Goal: Check status

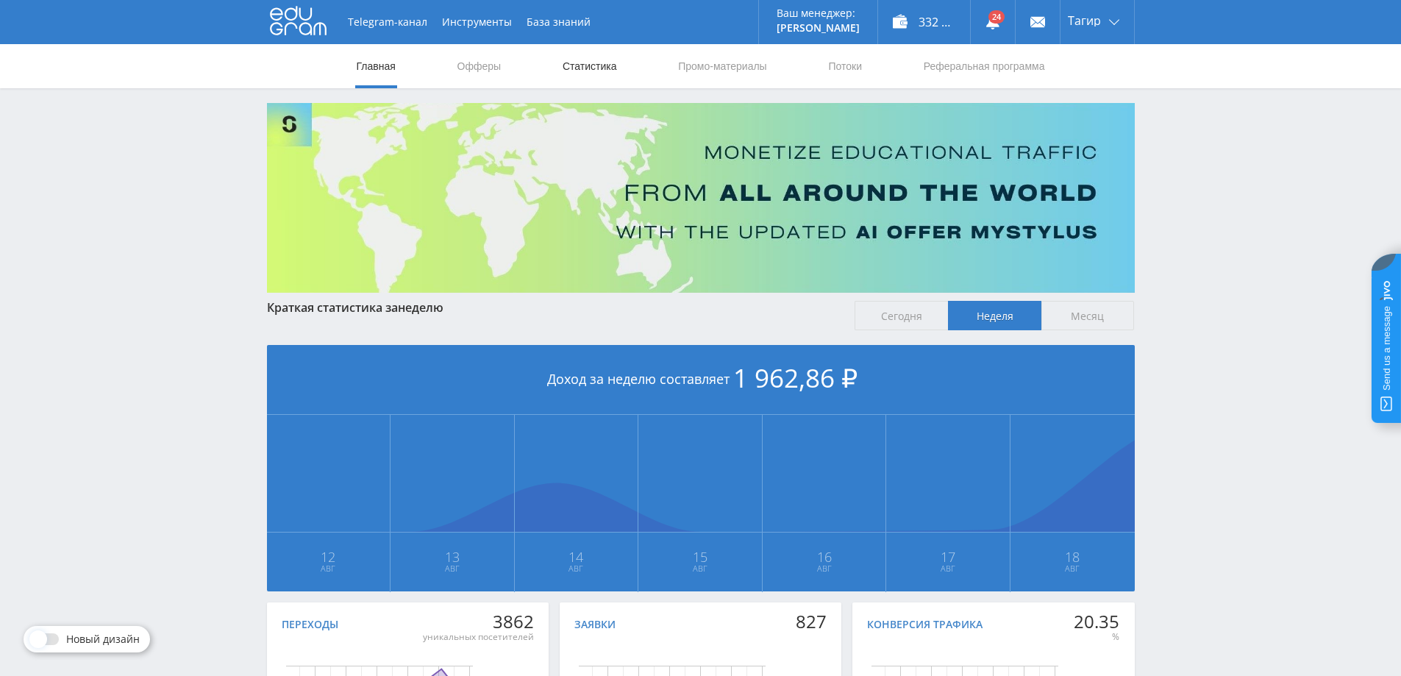
click at [598, 57] on link "Статистика" at bounding box center [589, 66] width 57 height 44
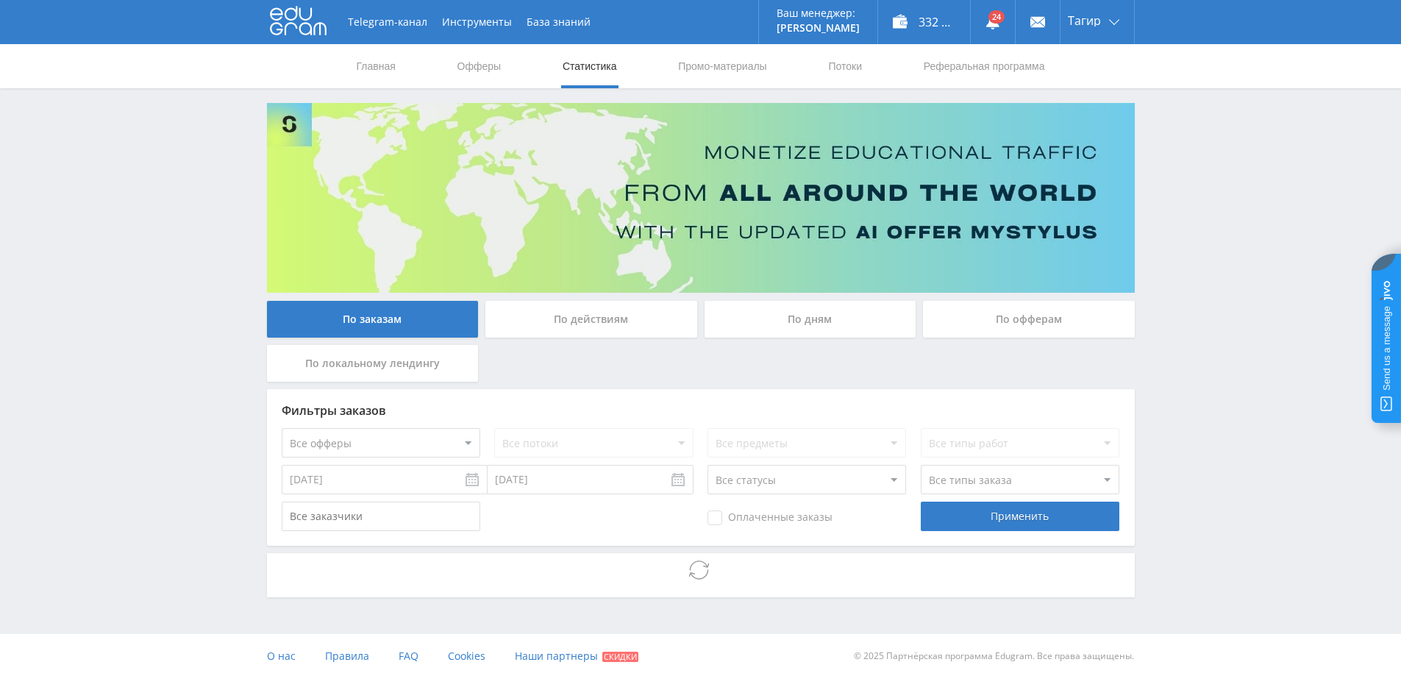
click at [815, 311] on div "По дням" at bounding box center [810, 319] width 212 height 37
click at [0, 0] on input "По дням" at bounding box center [0, 0] width 0 height 0
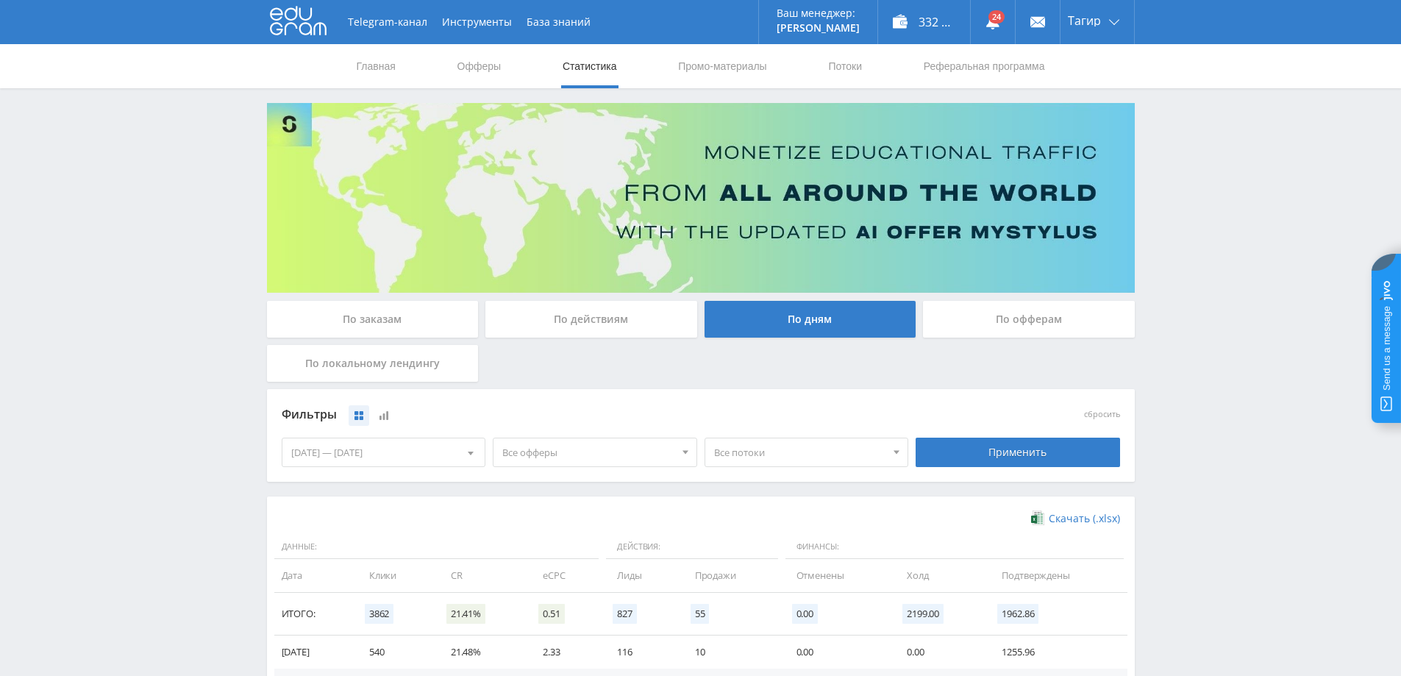
click at [629, 460] on span "Все офферы" at bounding box center [588, 452] width 172 height 28
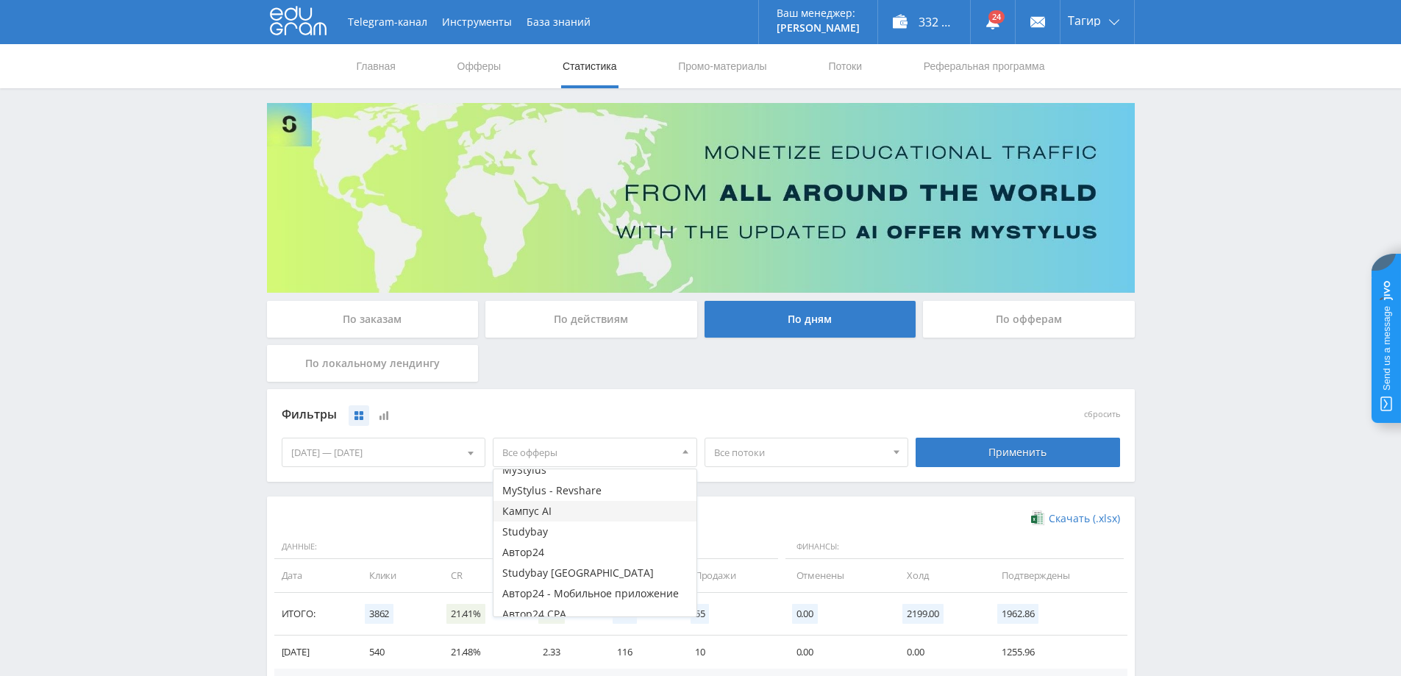
scroll to position [60, 0]
click at [568, 598] on button "Study AI (RevShare)" at bounding box center [594, 605] width 203 height 21
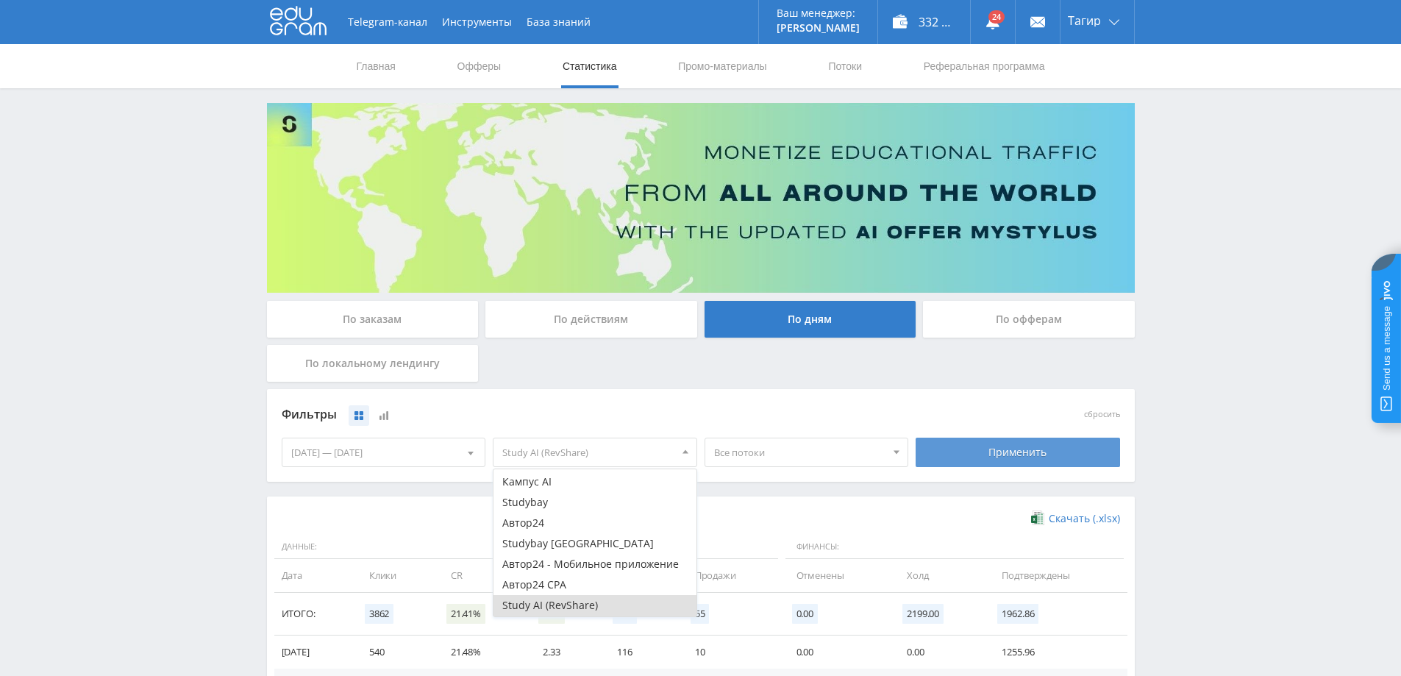
click at [996, 456] on div "Применить" at bounding box center [1017, 452] width 204 height 29
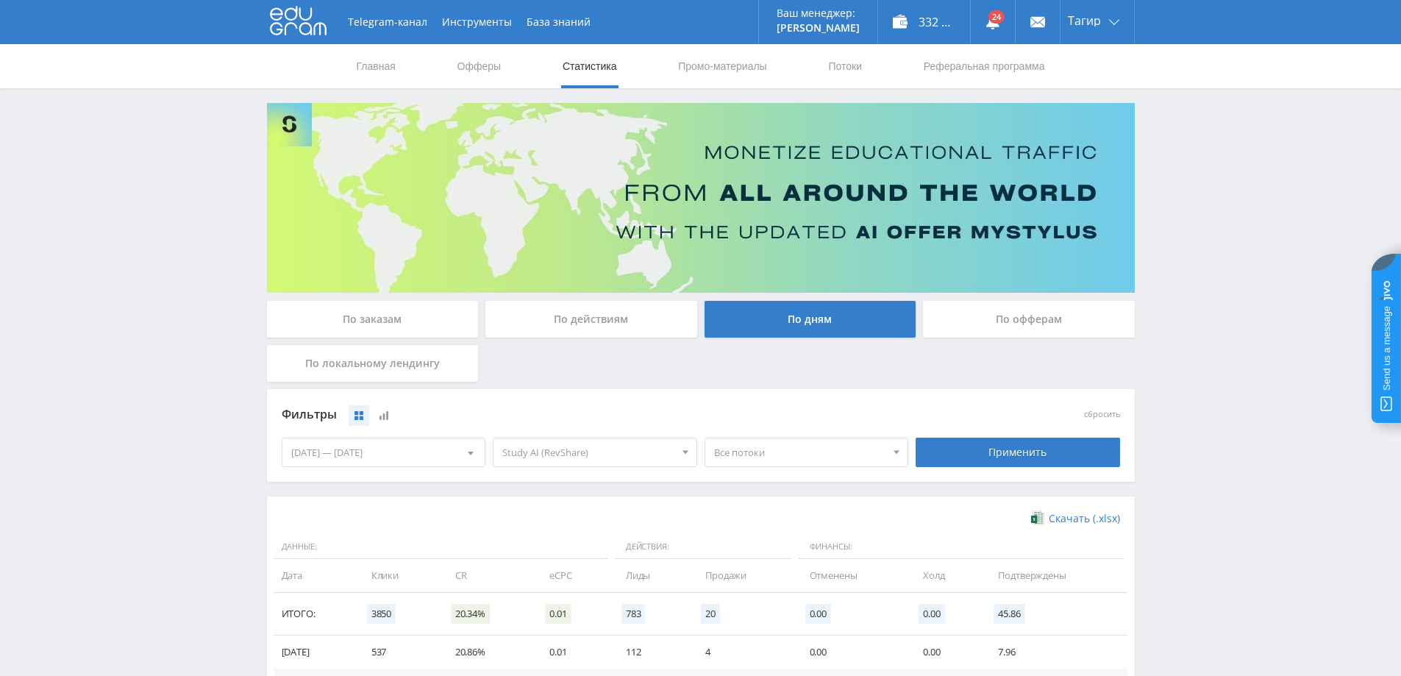
scroll to position [287, 0]
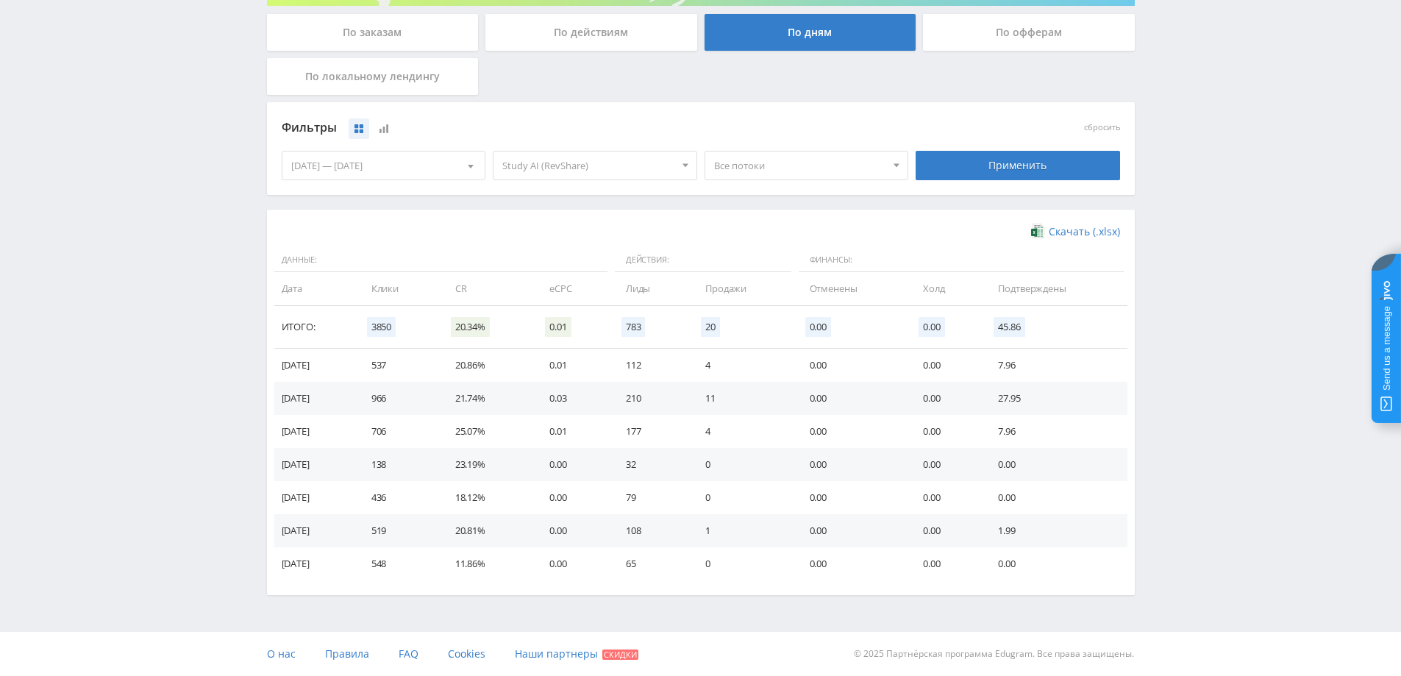
click at [710, 365] on td "4" at bounding box center [742, 365] width 104 height 33
